Goal: Transaction & Acquisition: Purchase product/service

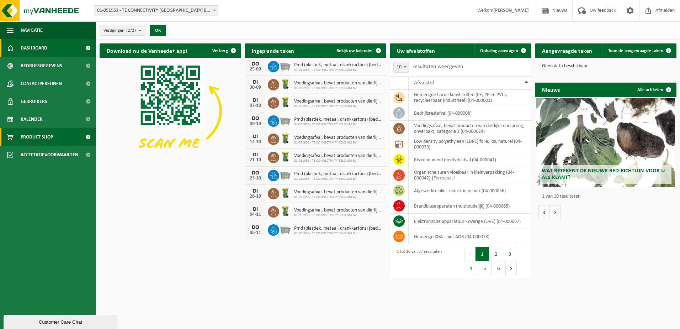
click at [34, 135] on span "Product Shop" at bounding box center [37, 137] width 32 height 18
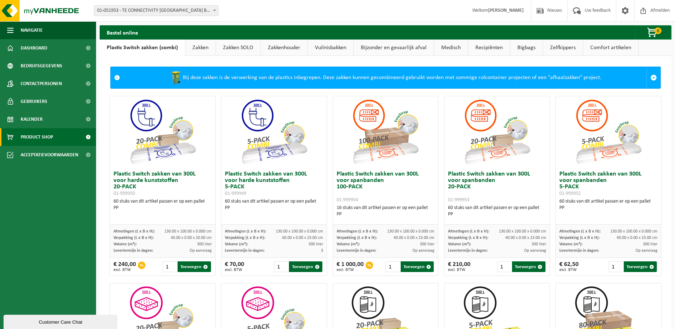
click at [520, 47] on link "Bigbags" at bounding box center [526, 47] width 32 height 16
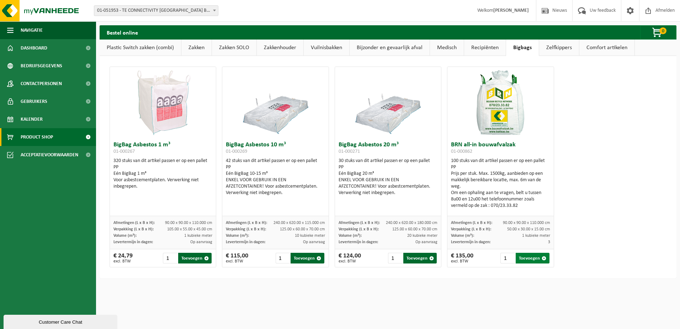
click at [542, 258] on span "button" at bounding box center [544, 258] width 5 height 5
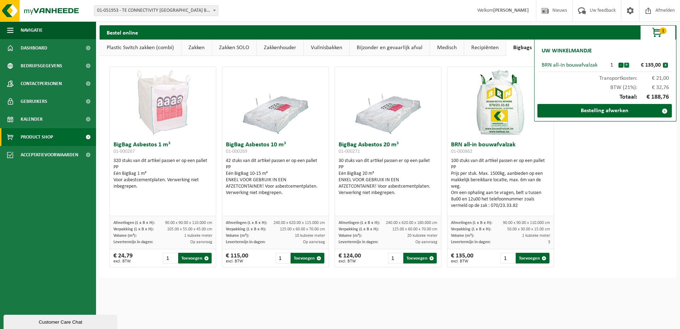
click at [627, 64] on button "+" at bounding box center [626, 65] width 5 height 5
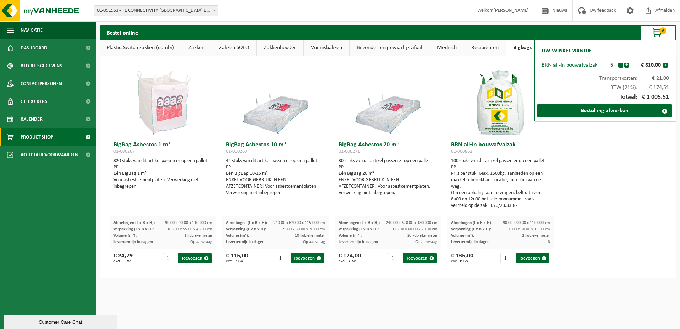
click at [627, 64] on button "+" at bounding box center [626, 65] width 5 height 5
click at [601, 110] on link "Bestelling afwerken" at bounding box center [604, 111] width 134 height 14
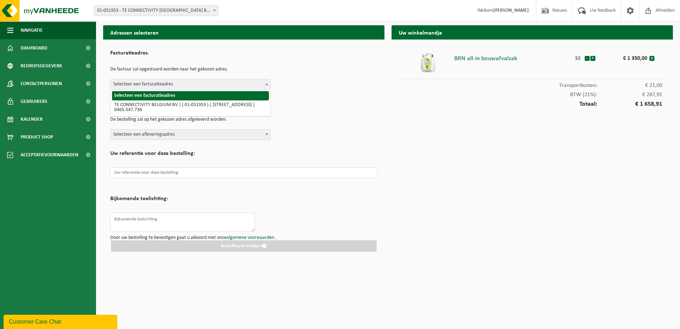
click at [267, 84] on b at bounding box center [266, 84] width 3 height 2
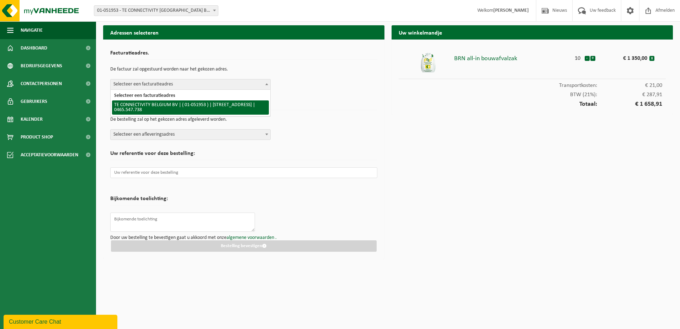
select select "253"
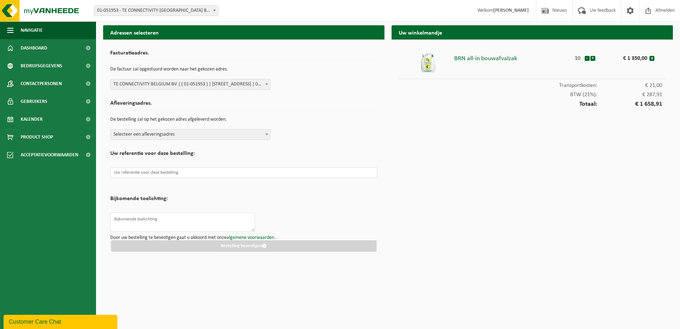
click at [266, 135] on span at bounding box center [266, 133] width 7 height 9
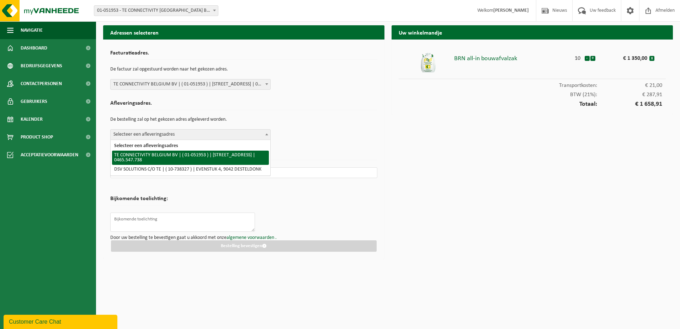
select select "253"
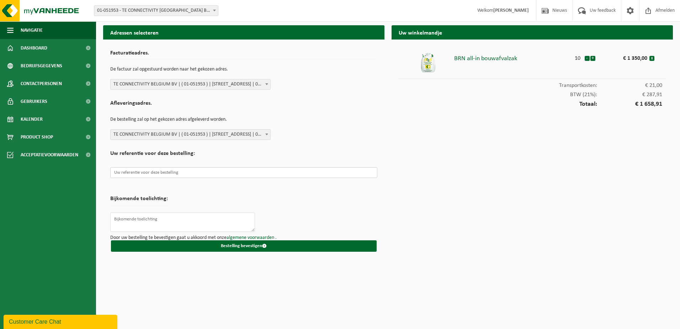
click at [253, 171] on input "text" at bounding box center [243, 172] width 267 height 11
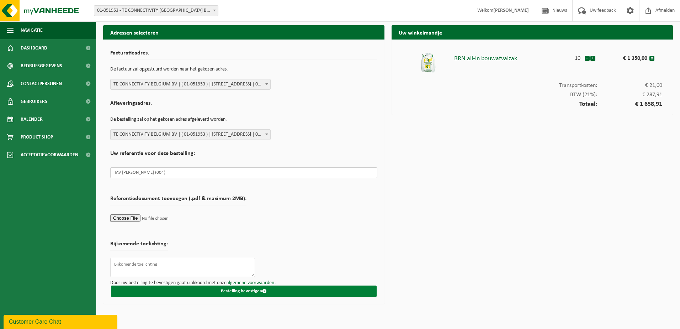
type input "TAV Jean (004)"
click at [231, 291] on button "Bestelling bevestigen" at bounding box center [244, 290] width 266 height 11
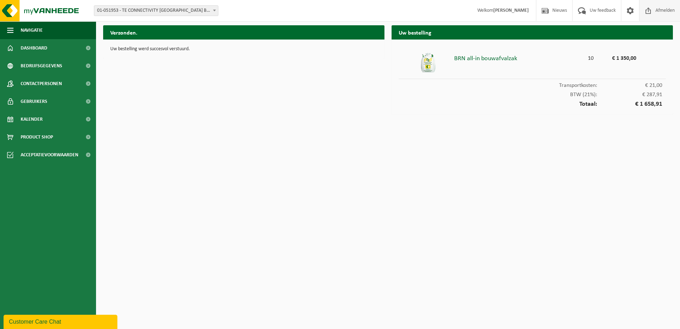
click at [657, 14] on span "Afmelden" at bounding box center [665, 10] width 23 height 21
